Goal: Find specific page/section: Find specific page/section

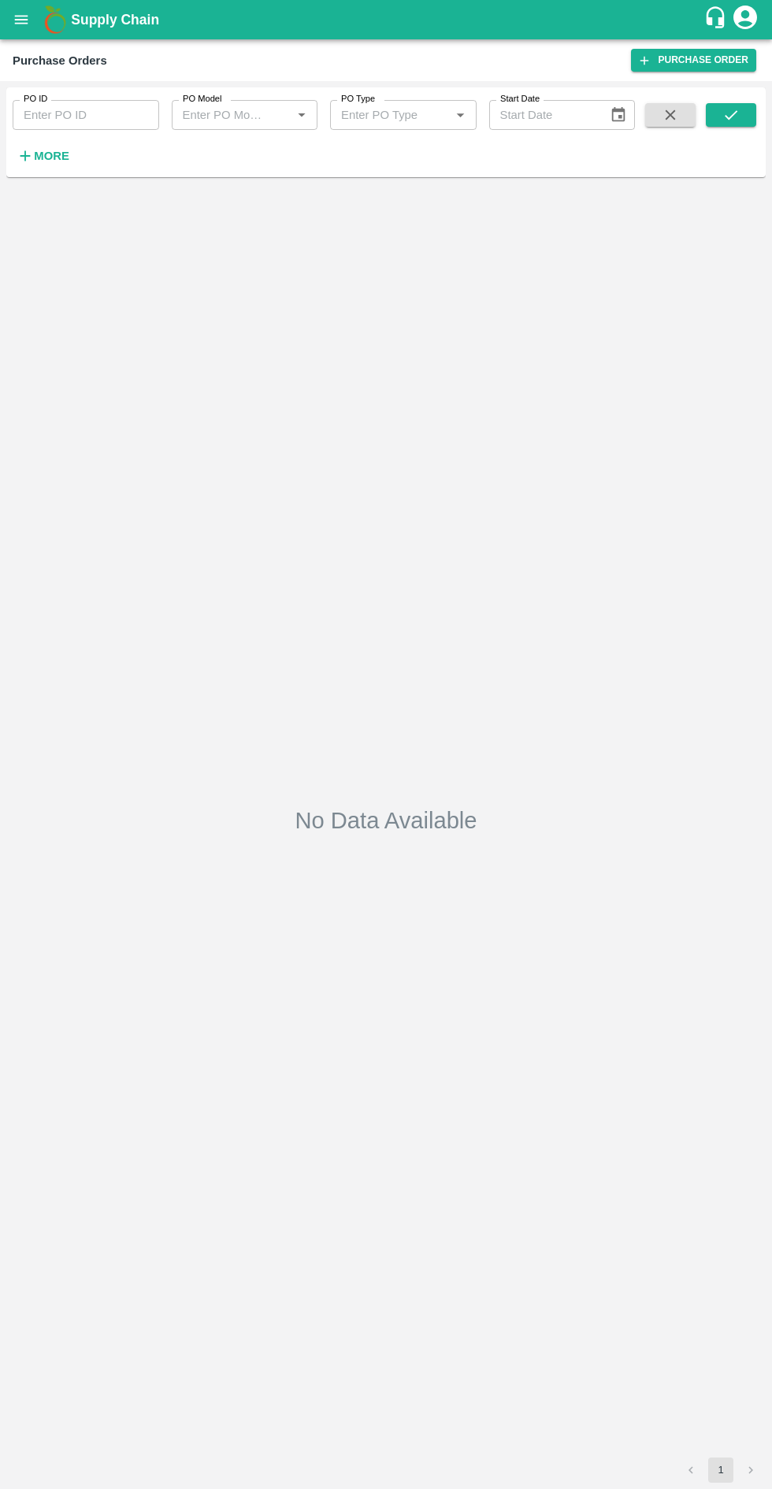
type input "174699"
click at [20, 20] on icon "open drawer" at bounding box center [21, 19] width 13 height 9
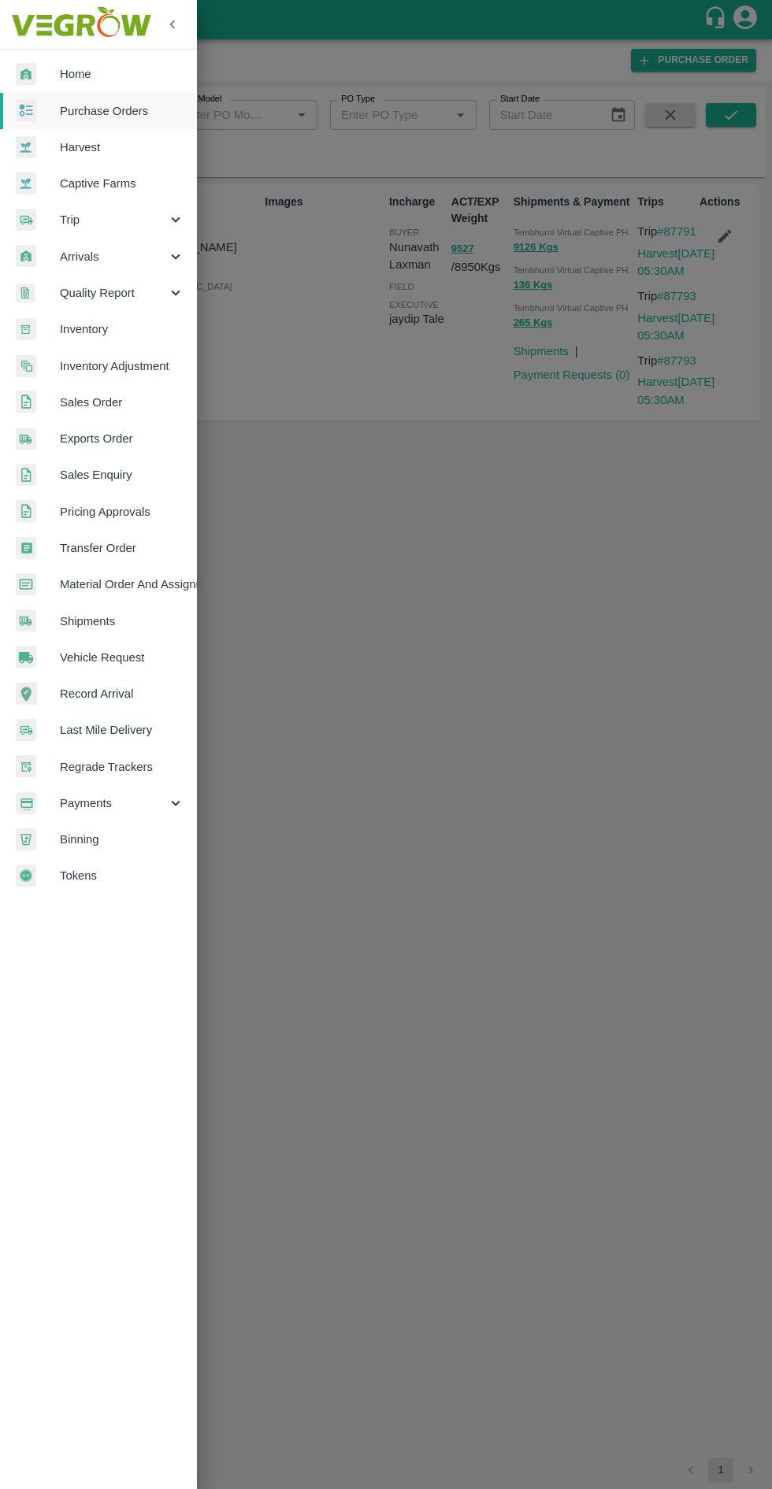
click at [132, 182] on span "Captive Farms" at bounding box center [122, 183] width 124 height 17
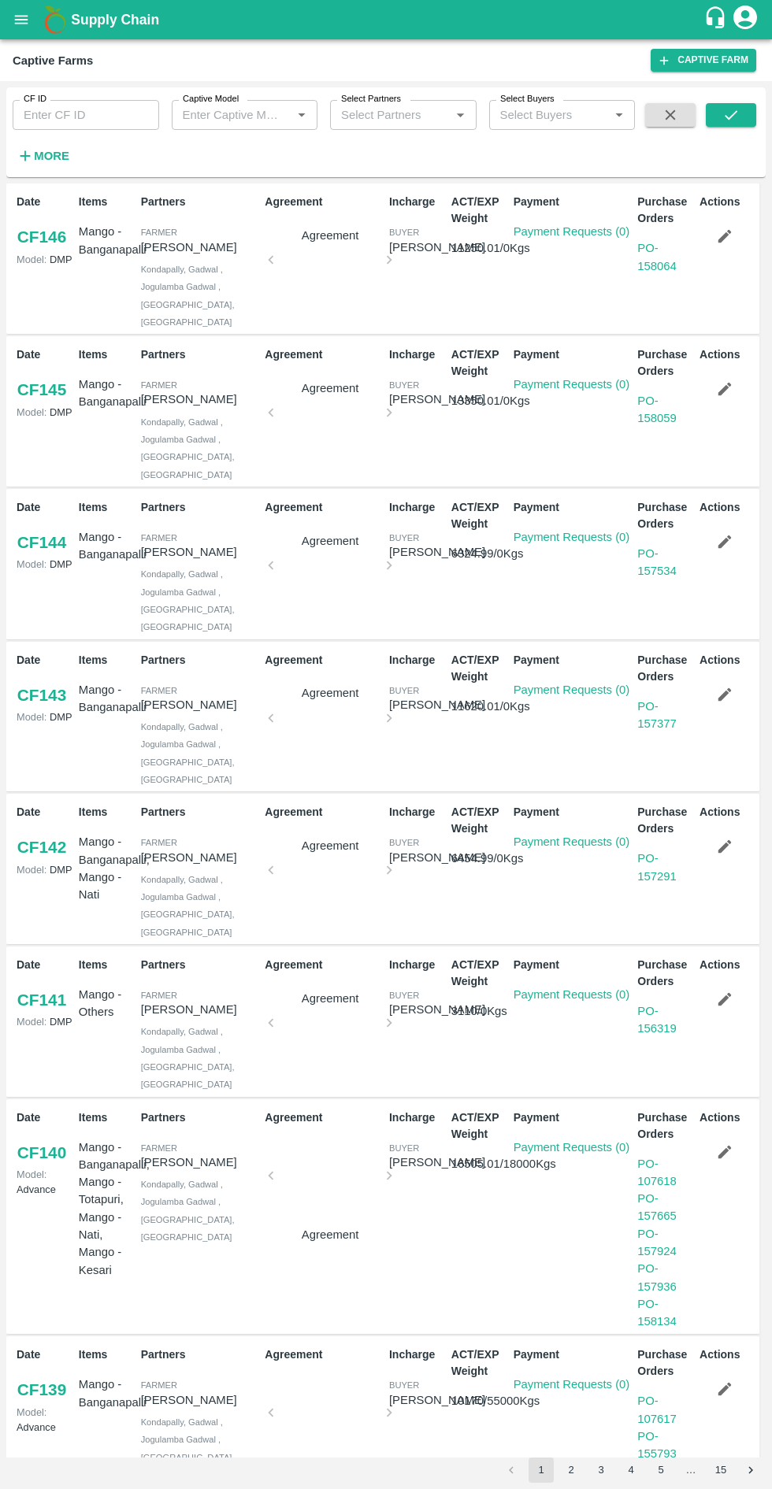
click at [226, 94] on label "Captive Model" at bounding box center [211, 99] width 56 height 13
click at [226, 105] on input "Captive Model" at bounding box center [231, 115] width 111 height 20
click at [274, 117] on input "Captive Model" at bounding box center [231, 115] width 111 height 20
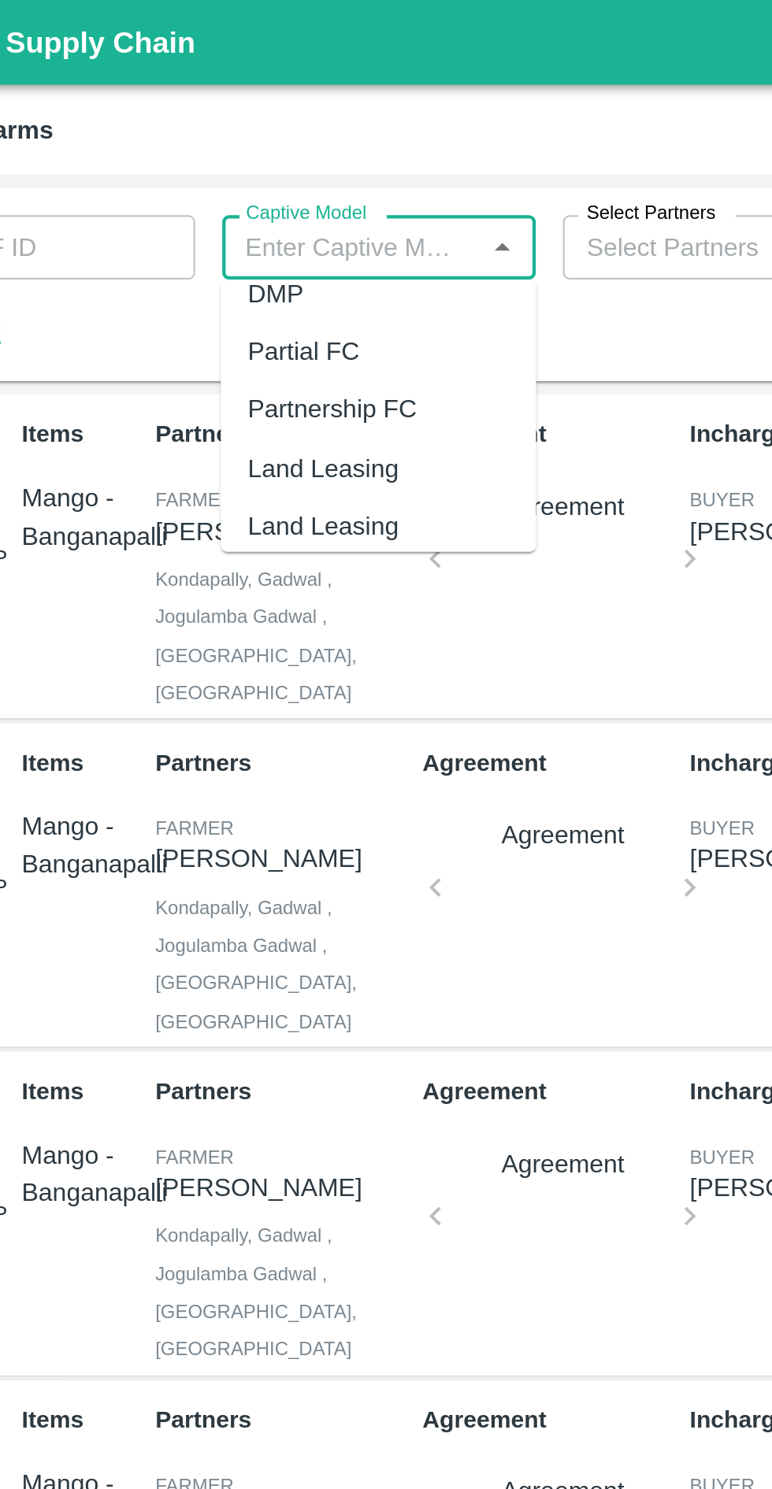
scroll to position [95, 0]
click at [246, 213] on div "Land Leasing" at bounding box center [218, 216] width 70 height 17
type input "Land Leasing"
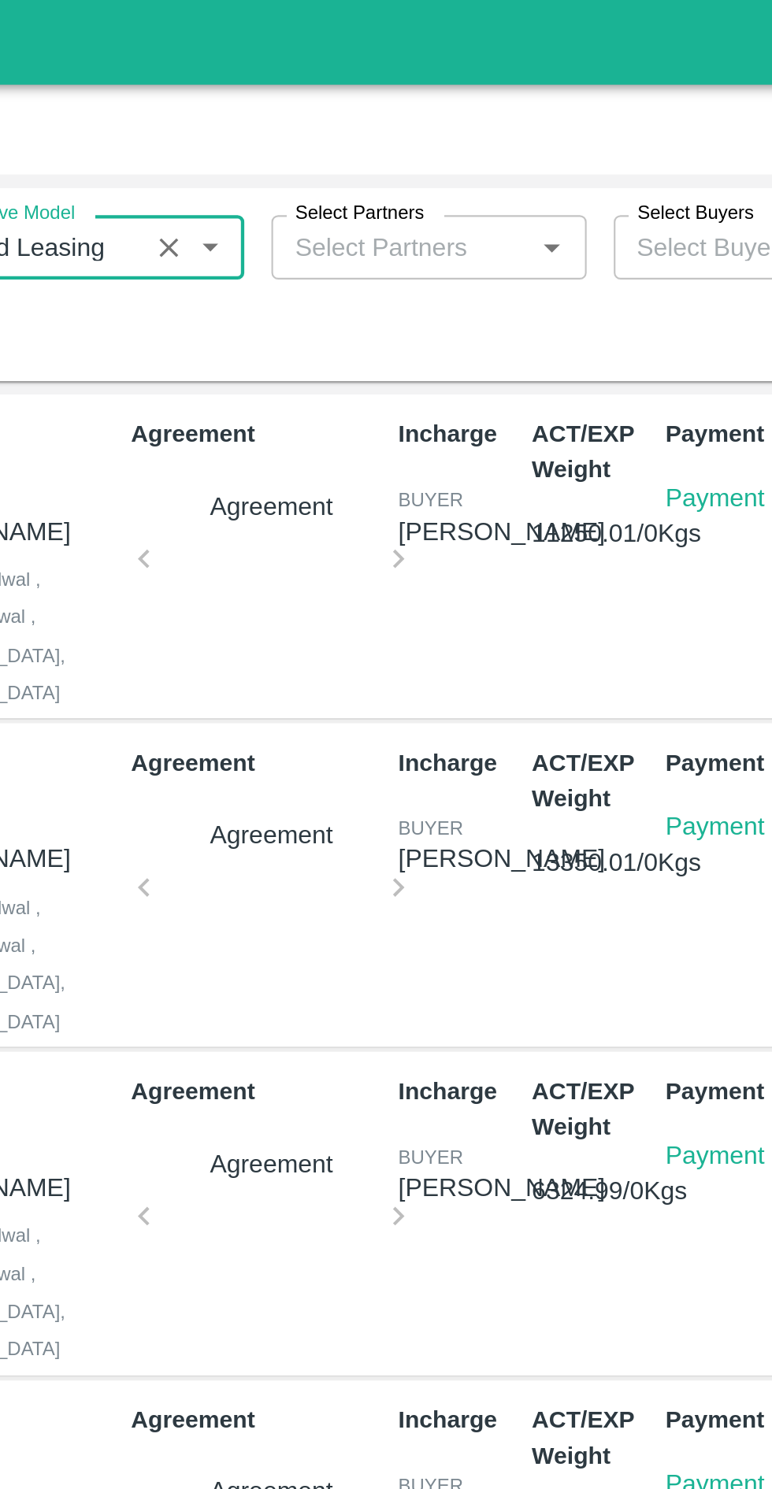
scroll to position [0, 0]
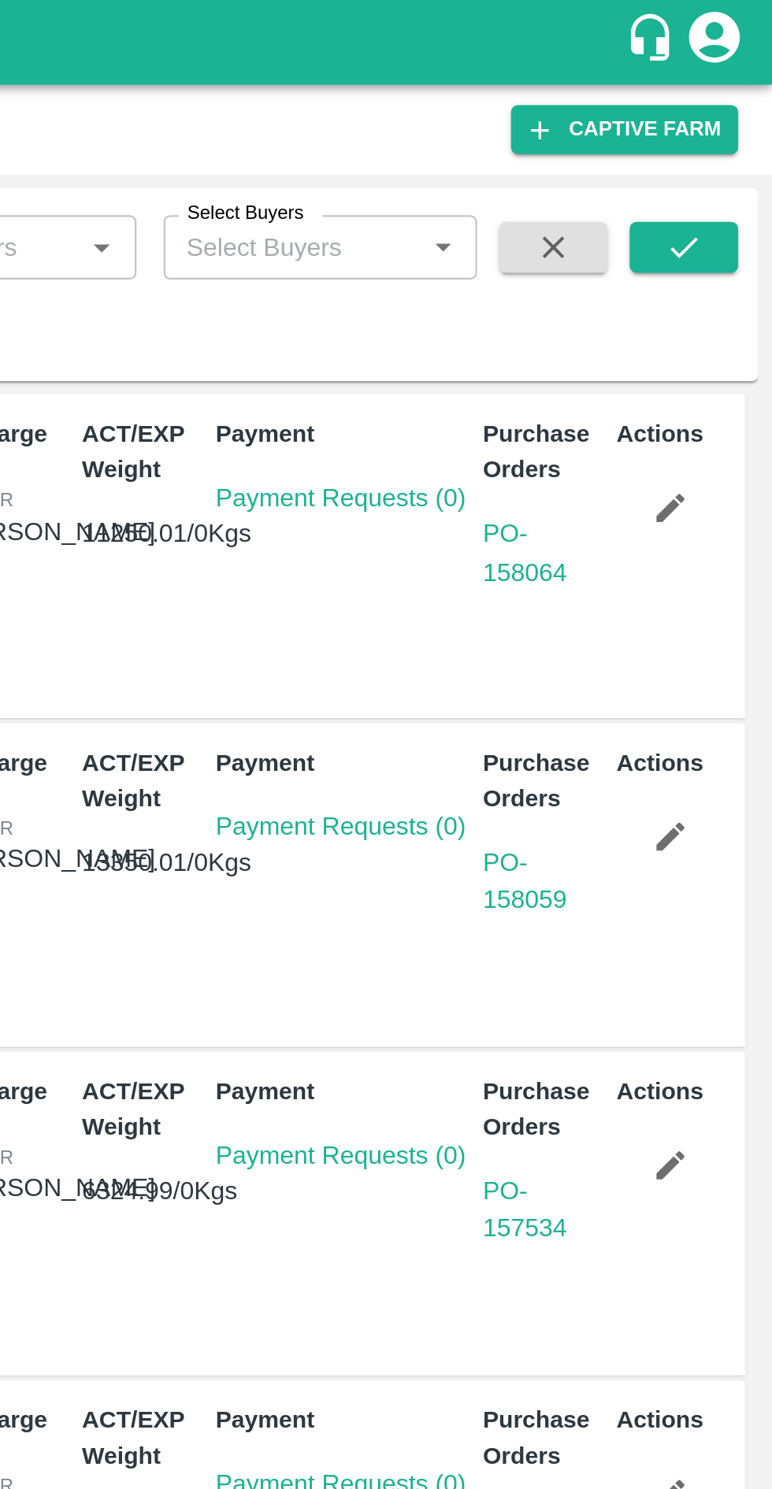
click at [732, 117] on icon "submit" at bounding box center [730, 114] width 17 height 17
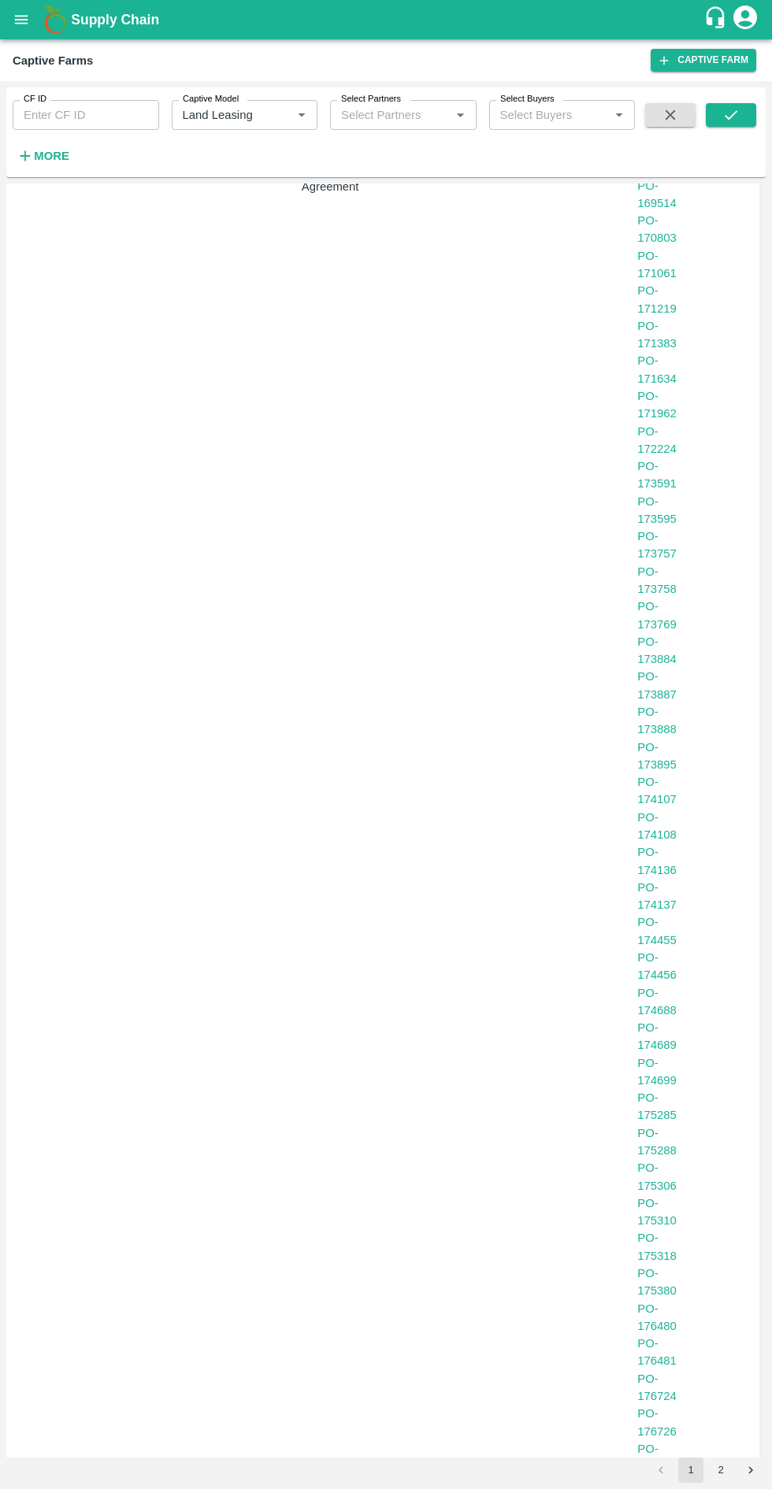
scroll to position [1599, 0]
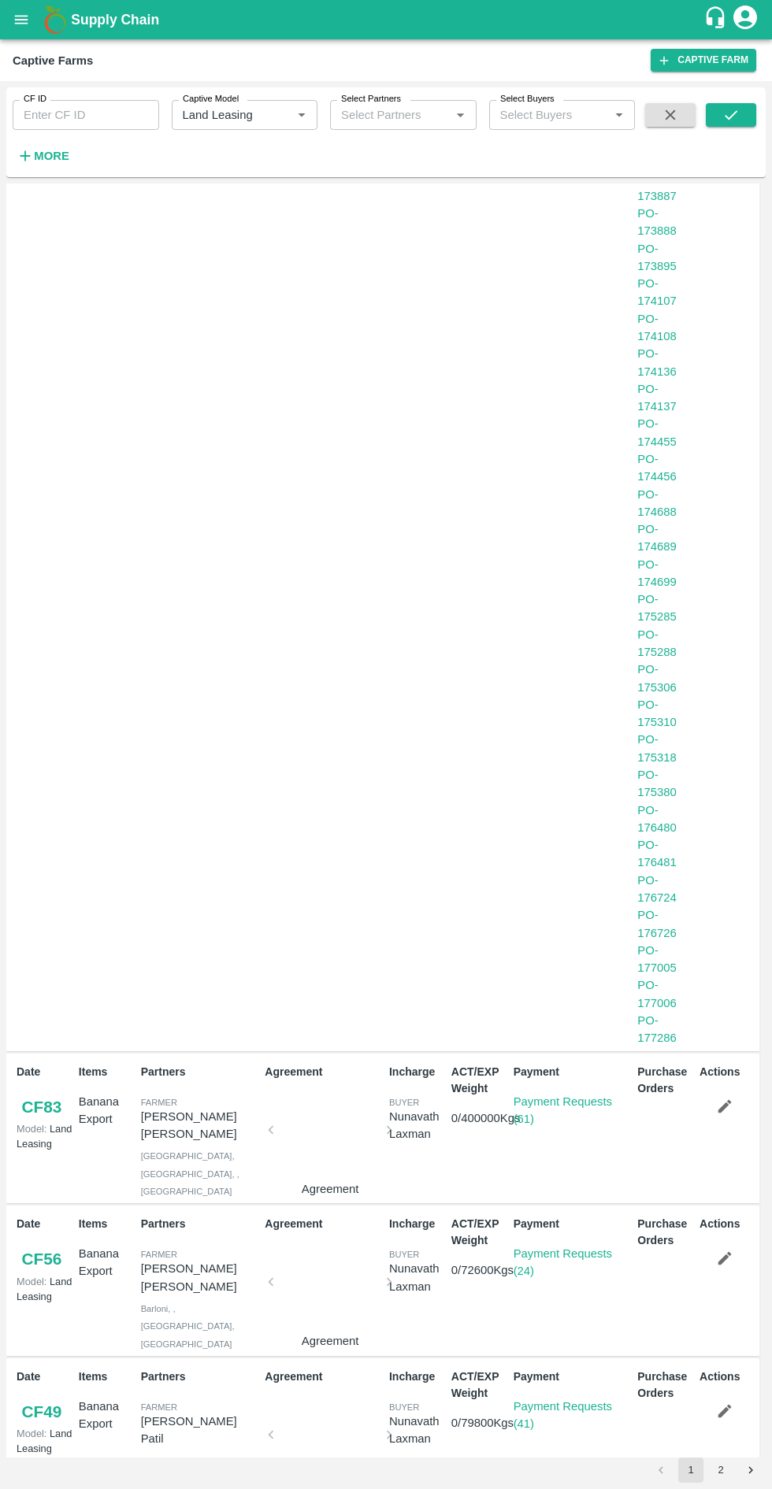
click at [570, 1095] on link "Payment Requests (61)" at bounding box center [562, 1110] width 98 height 30
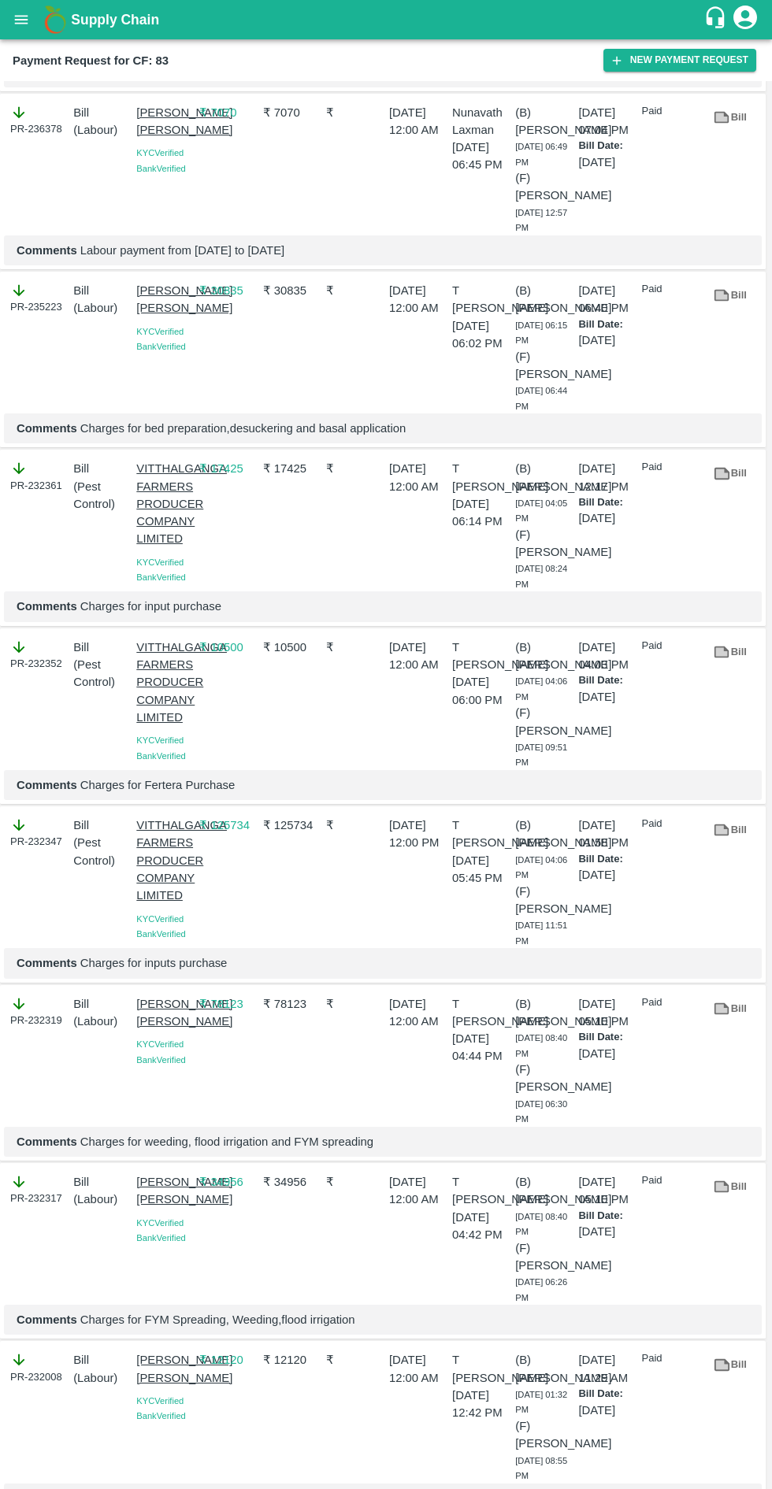
scroll to position [4997, 0]
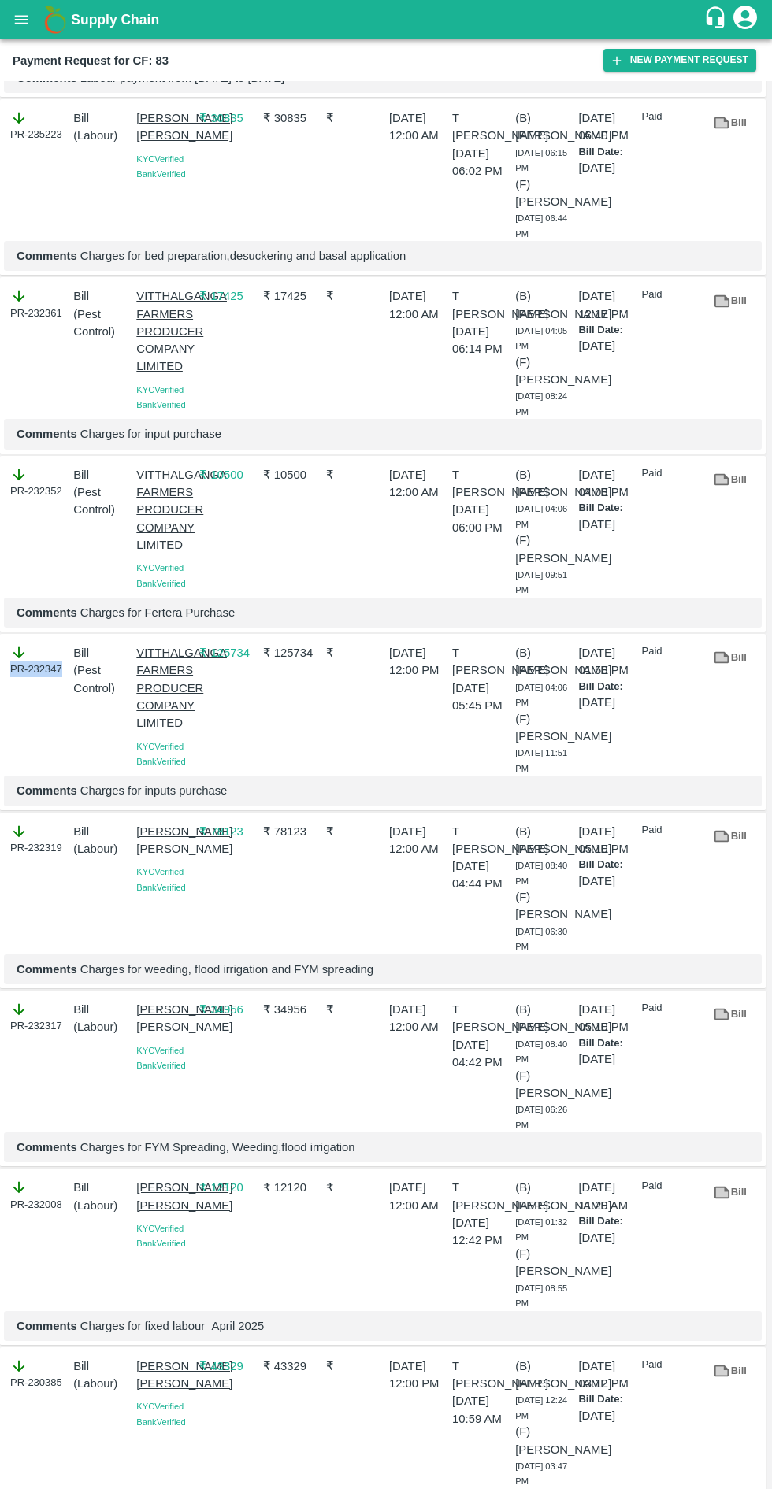
copy div "PR-232347"
copy div "PR-232352"
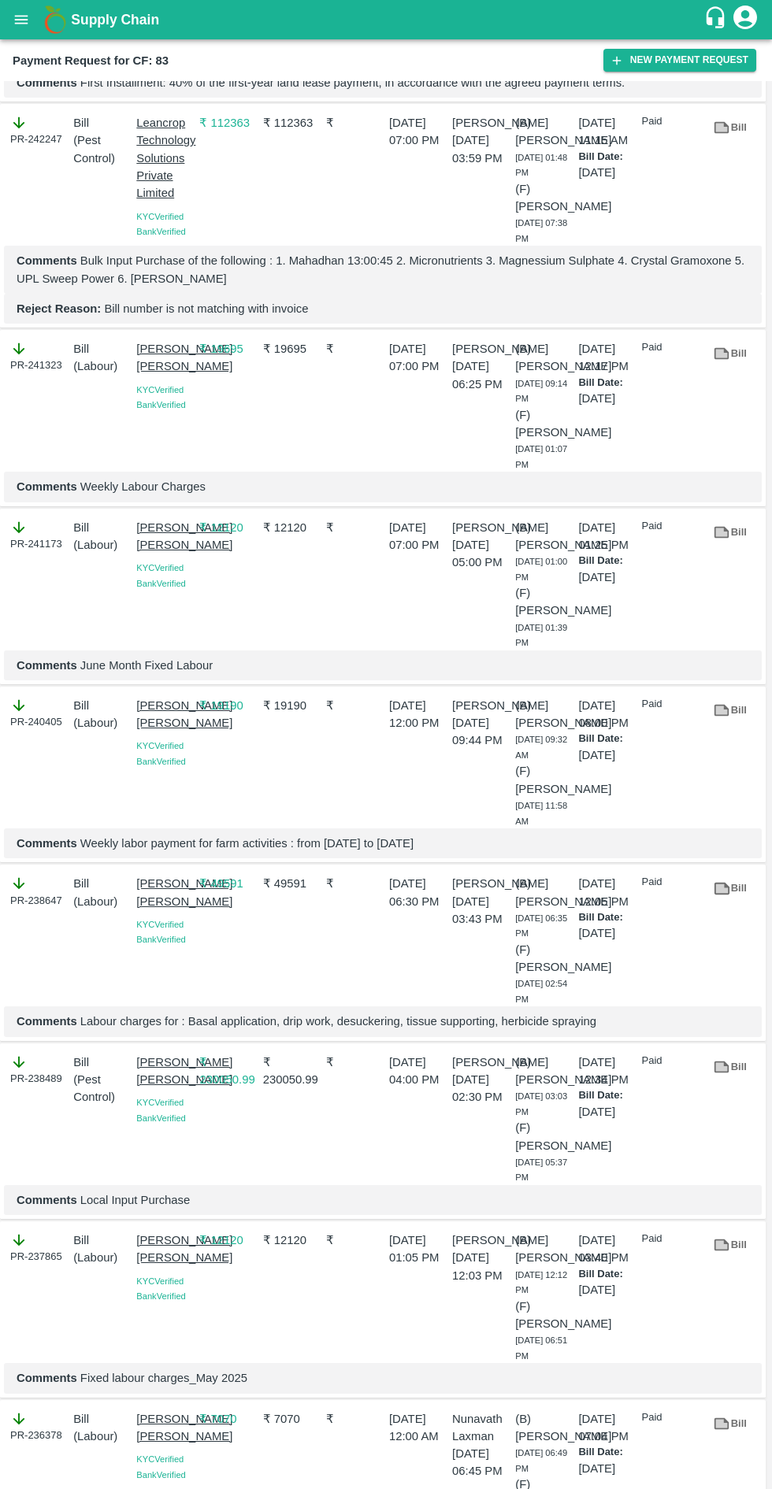
scroll to position [0, 0]
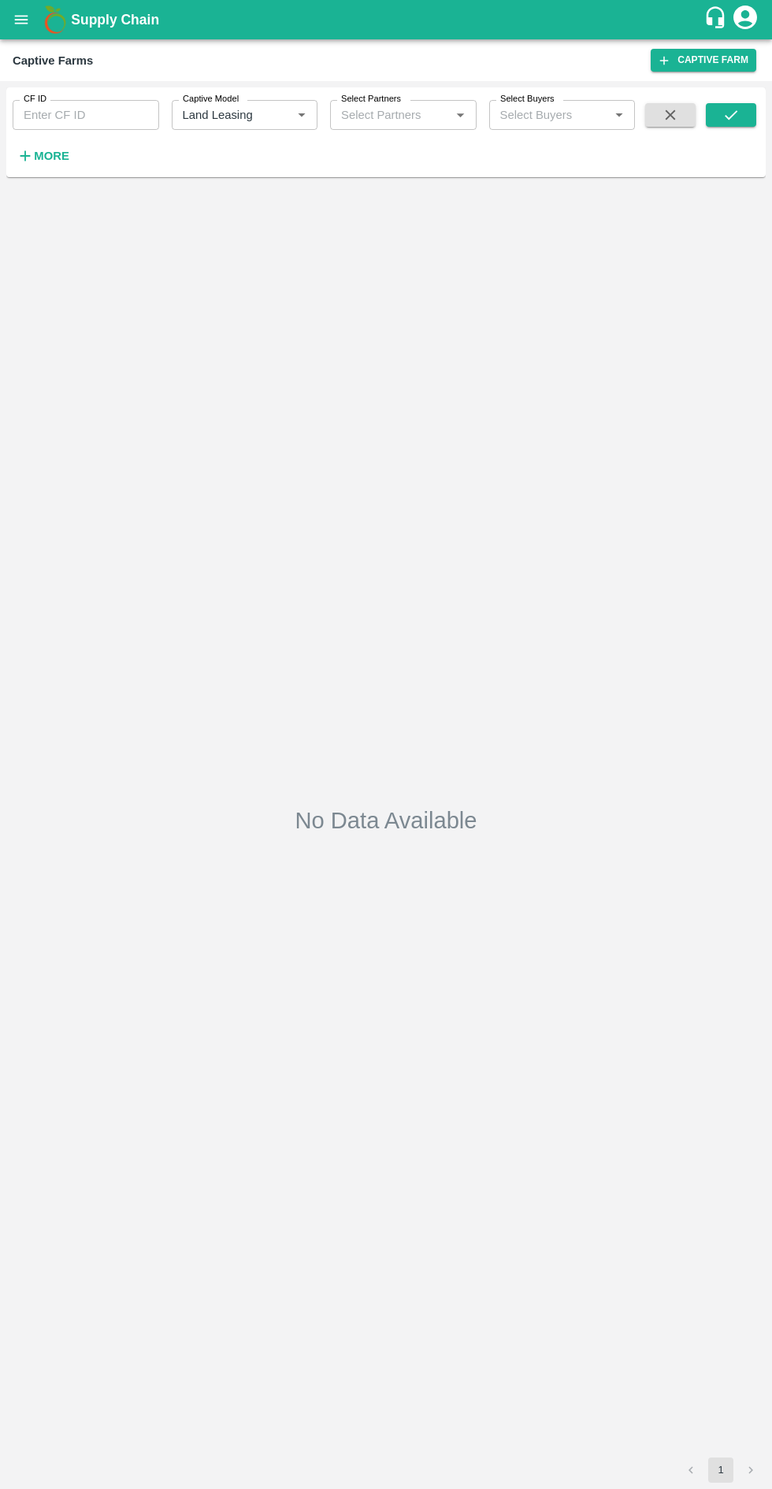
type input "Land Leasing"
click at [732, 107] on icon "submit" at bounding box center [730, 114] width 17 height 17
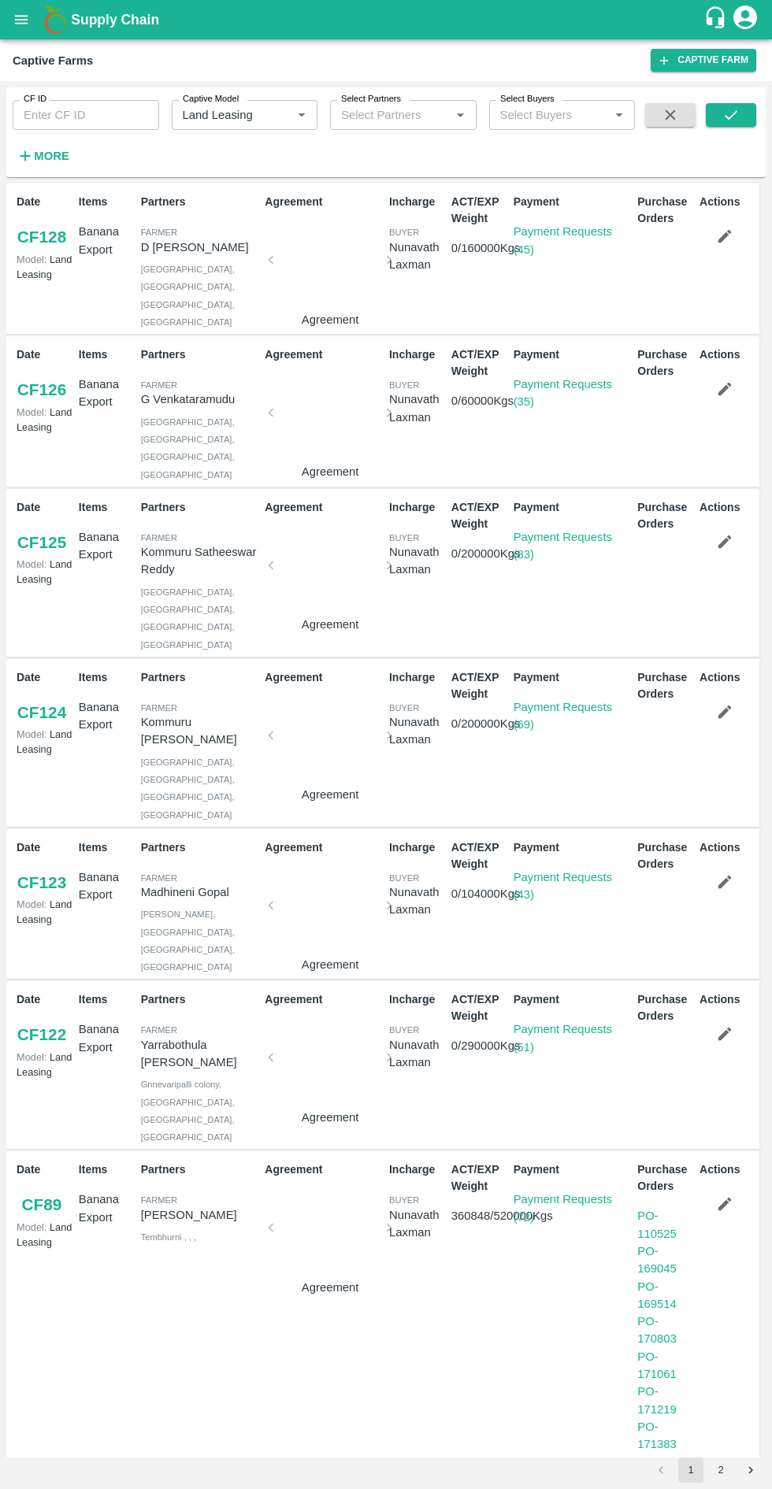
click at [545, 1193] on link "Payment Requests (72)" at bounding box center [562, 1208] width 98 height 30
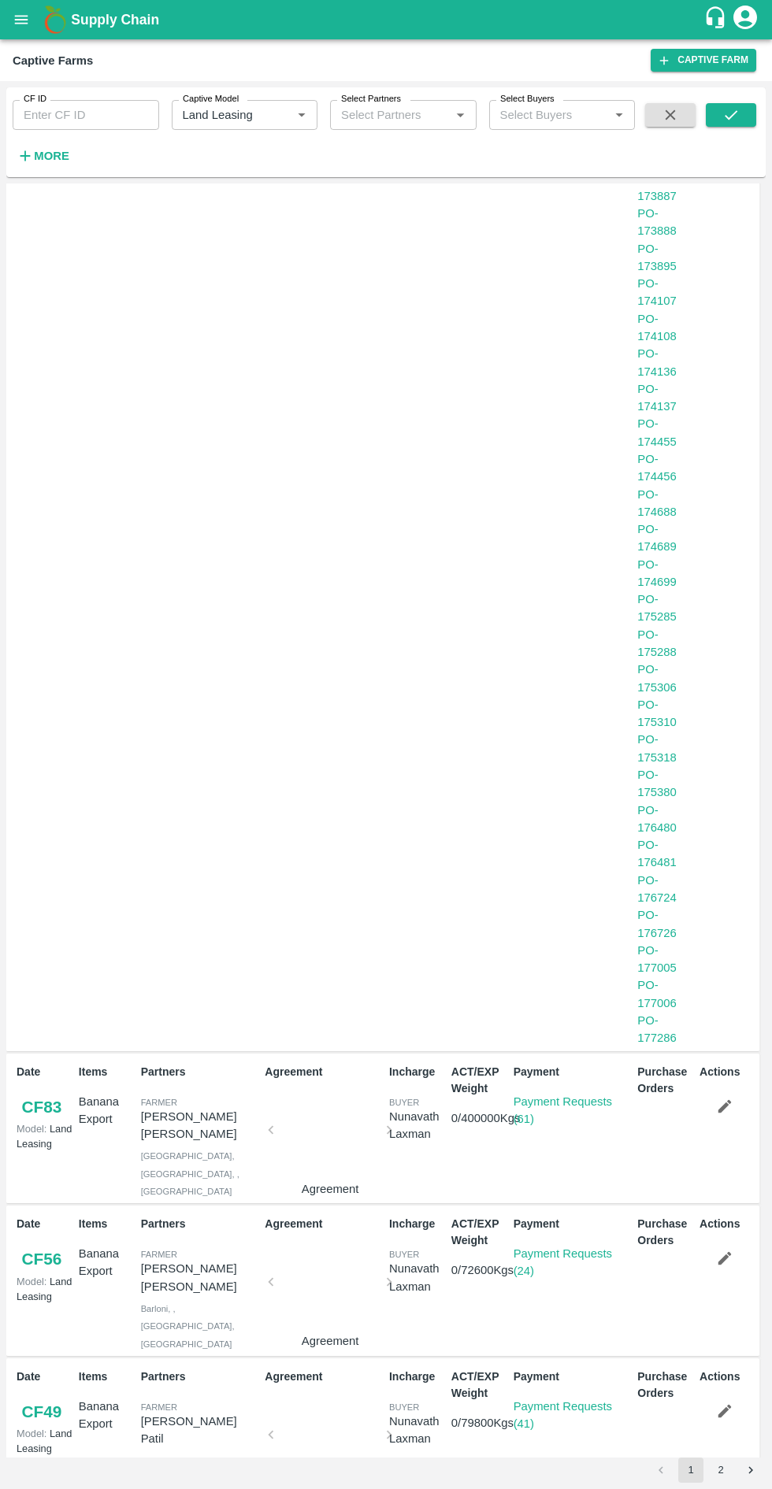
click at [558, 1400] on link "Payment Requests (41)" at bounding box center [562, 1415] width 98 height 30
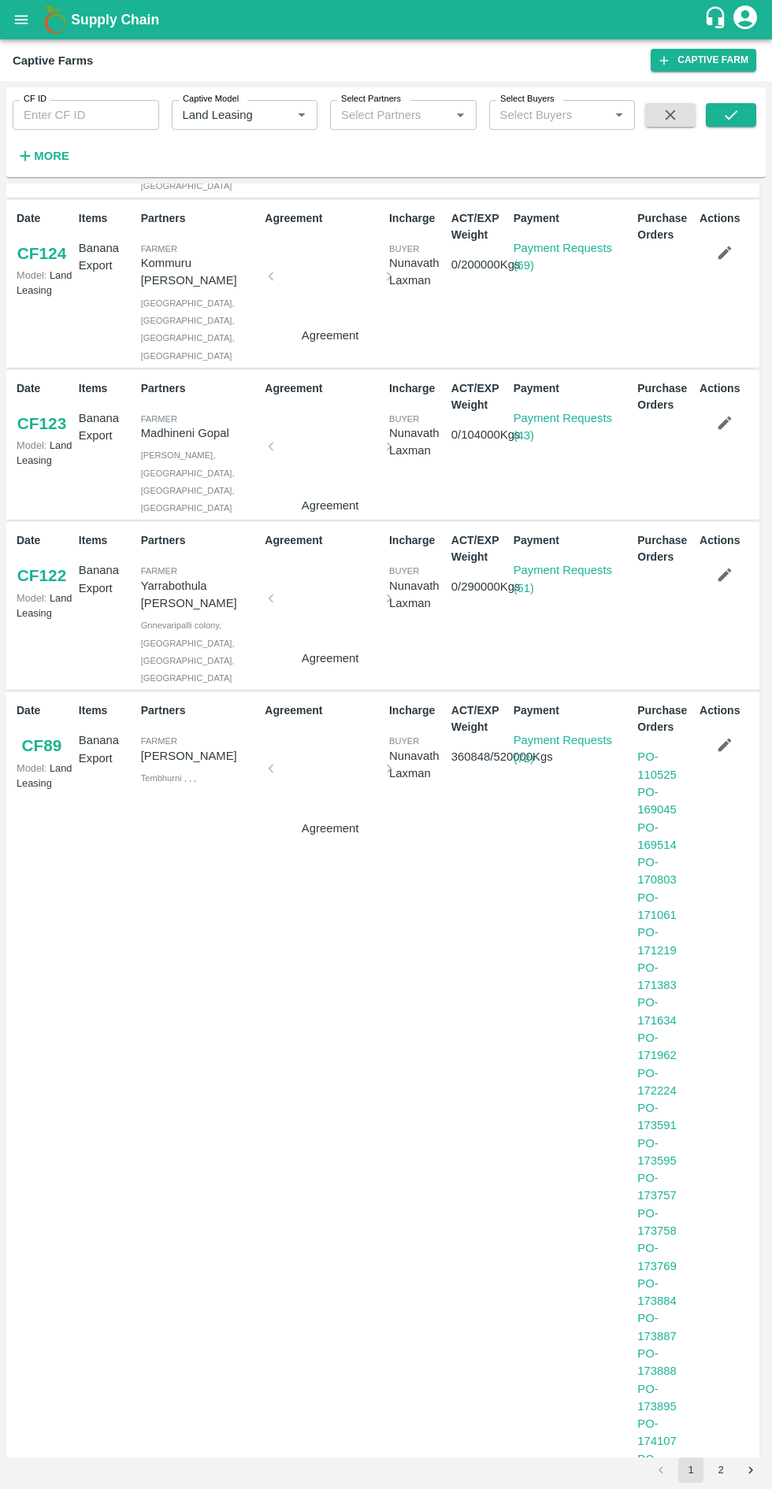
scroll to position [354, 0]
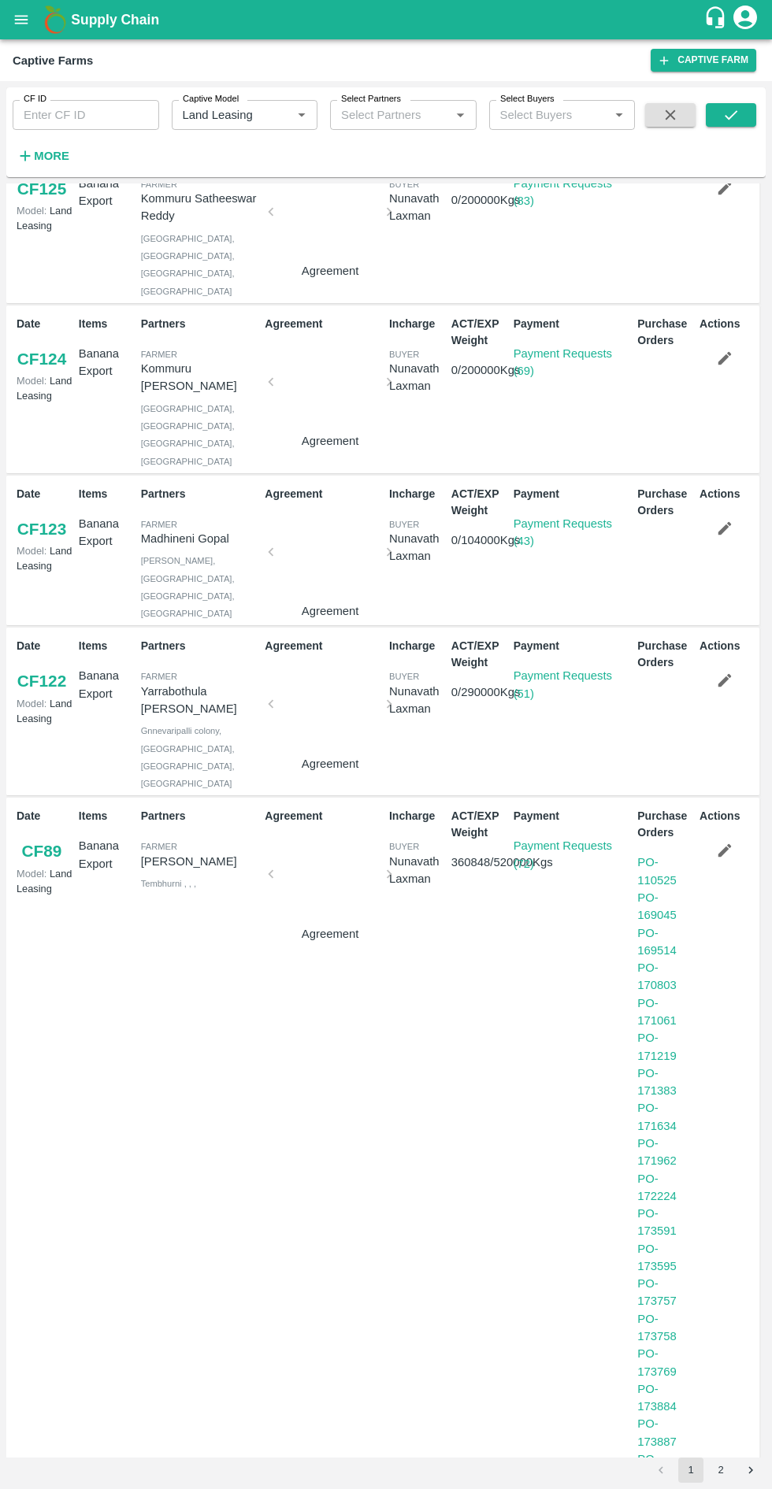
click at [527, 839] on link "Payment Requests (72)" at bounding box center [562, 854] width 98 height 30
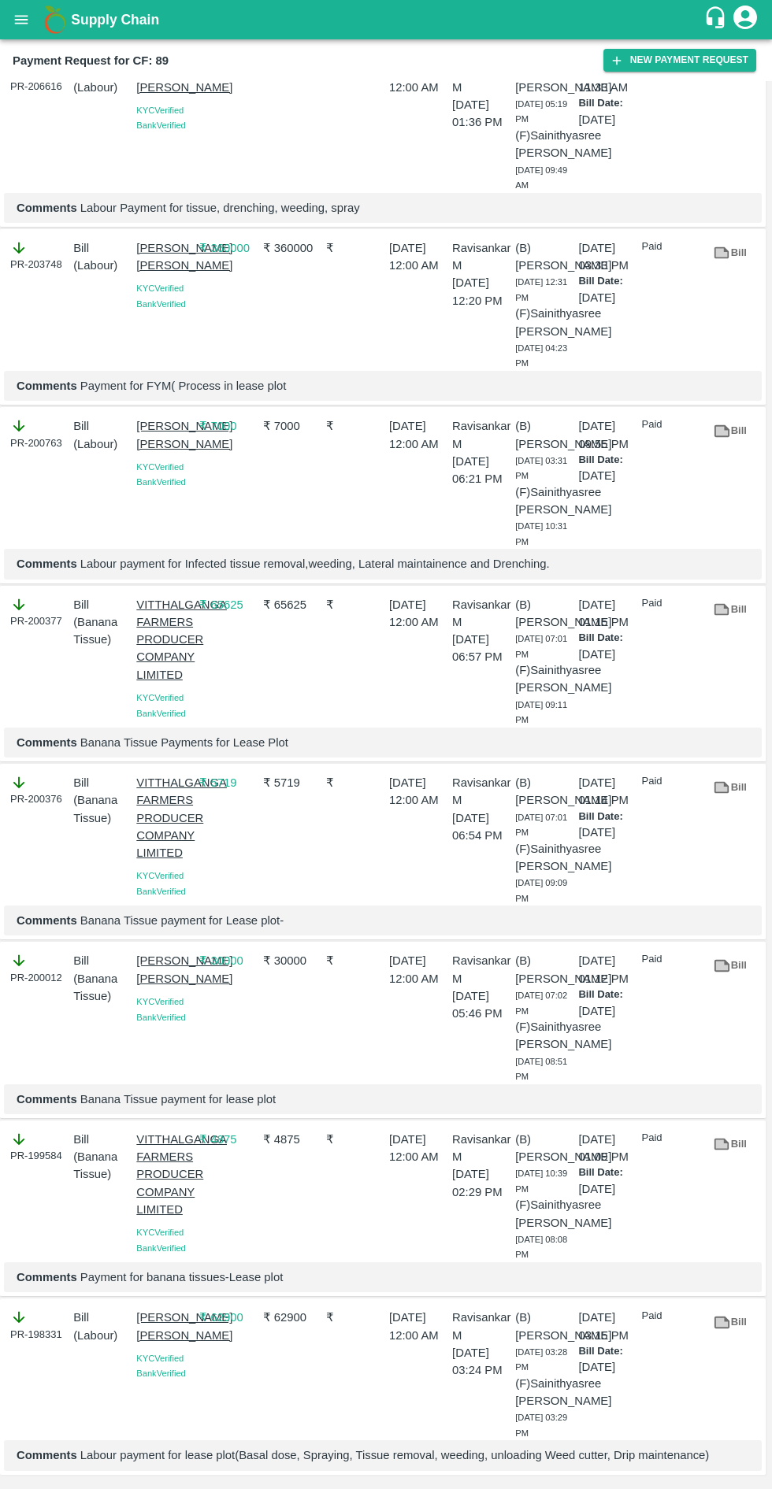
scroll to position [11972, 0]
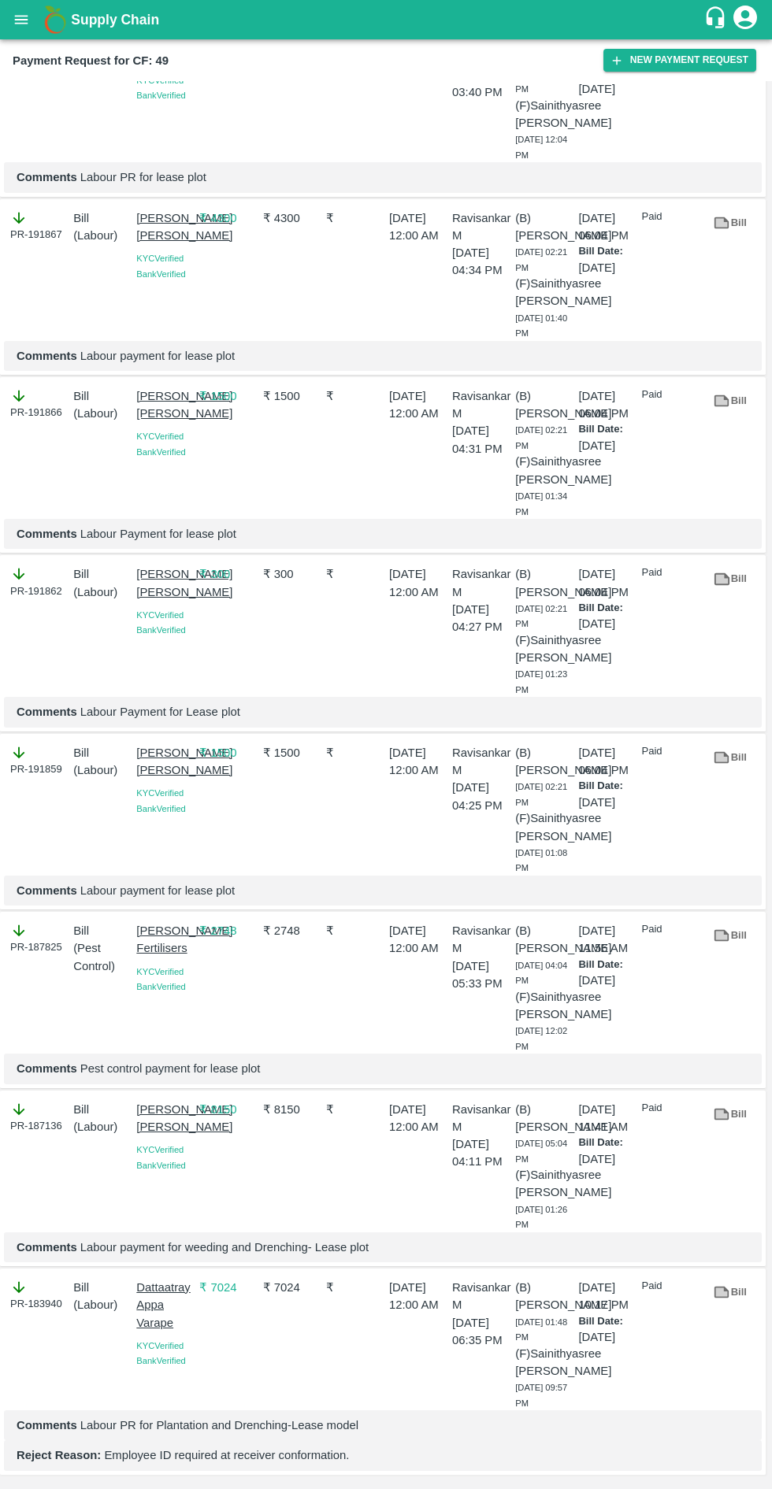
scroll to position [6347, 0]
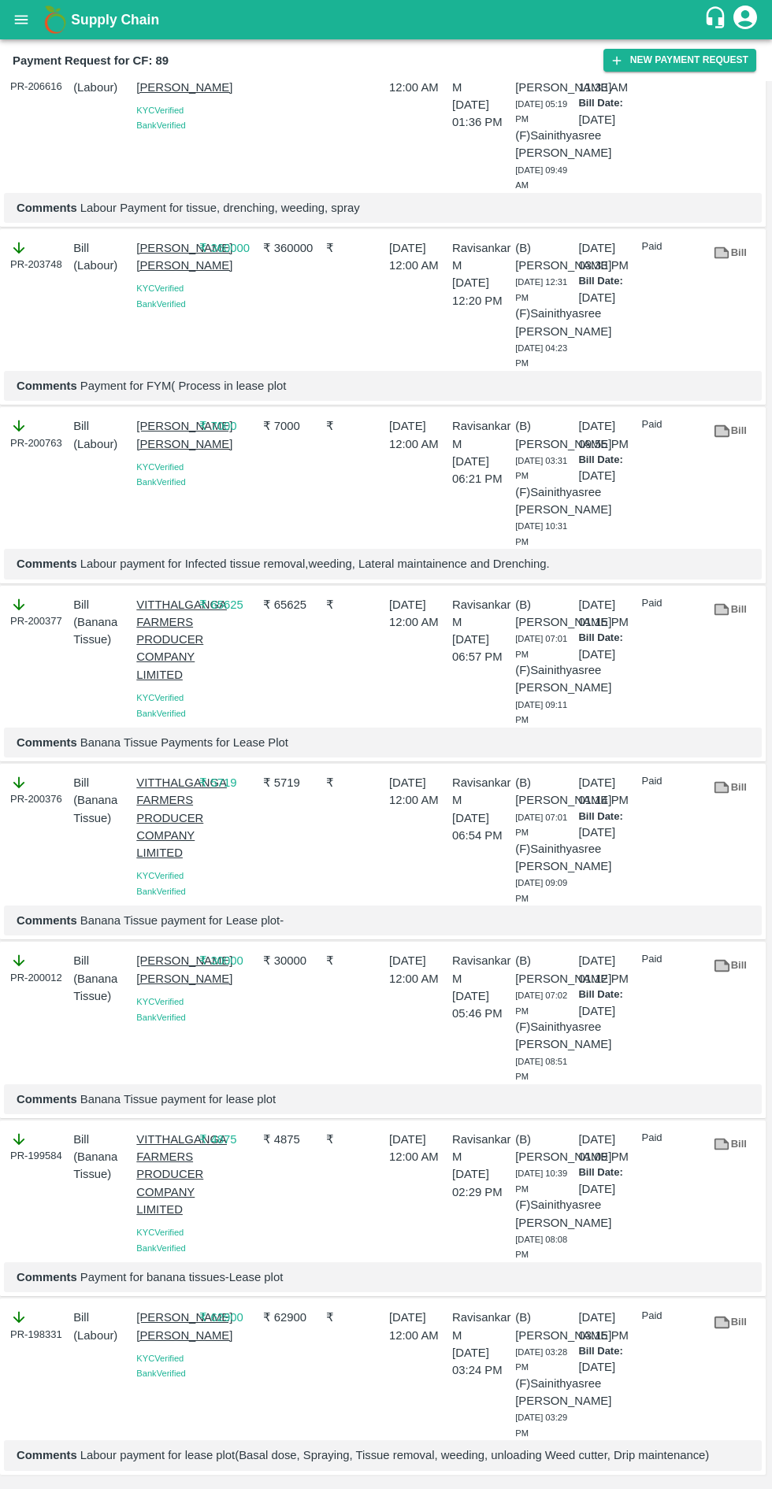
scroll to position [11847, 0]
